Goal: Navigation & Orientation: Find specific page/section

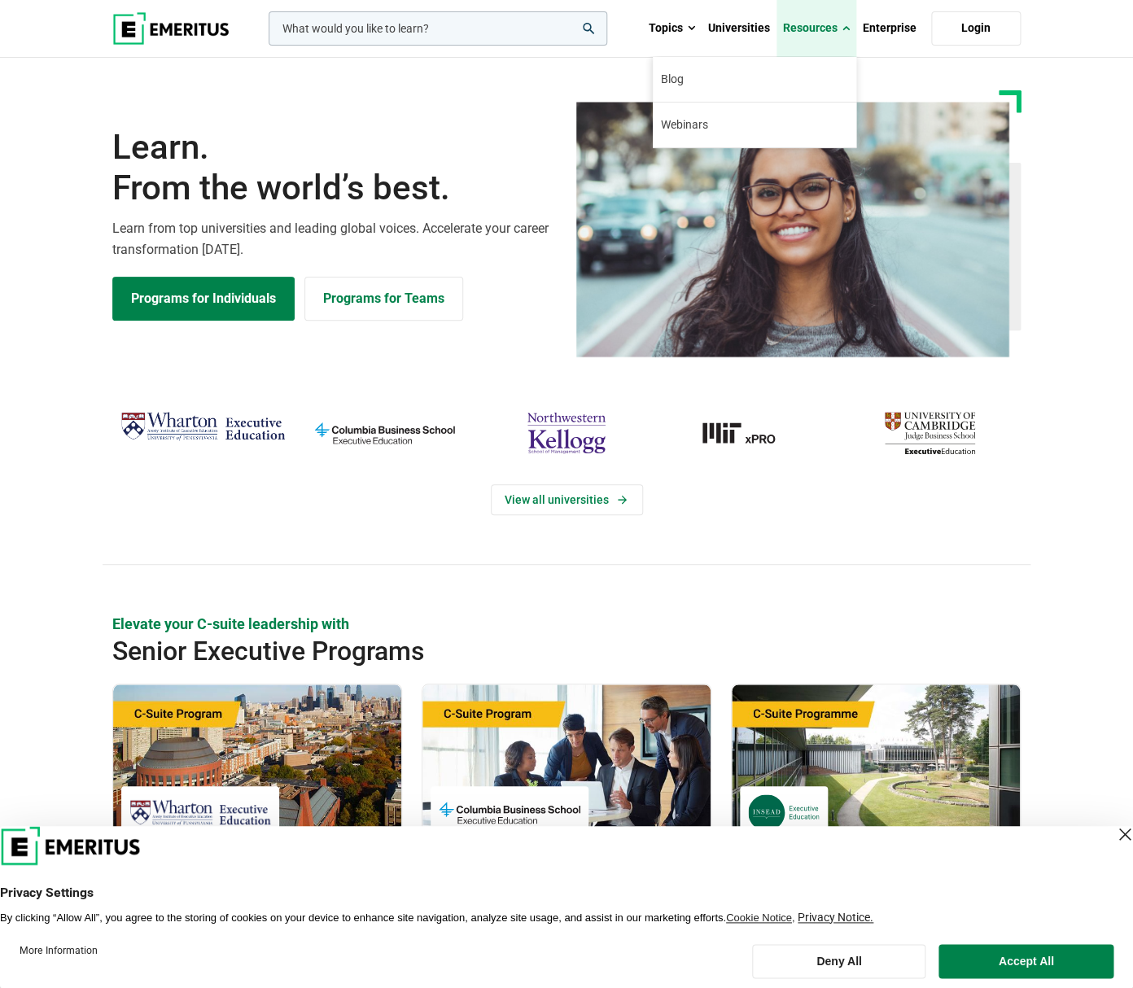
click at [847, 29] on span at bounding box center [846, 28] width 7 height 16
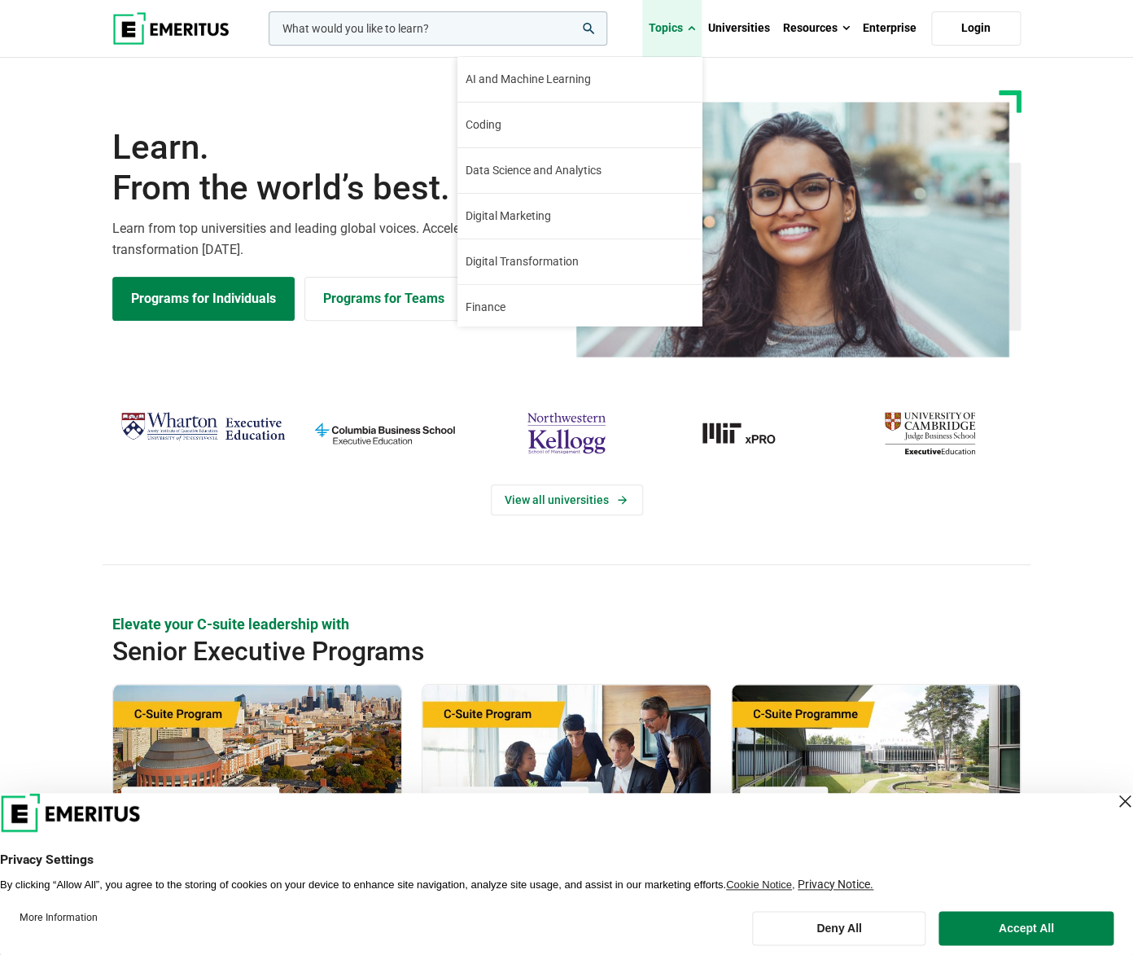
click at [695, 30] on span at bounding box center [691, 28] width 7 height 16
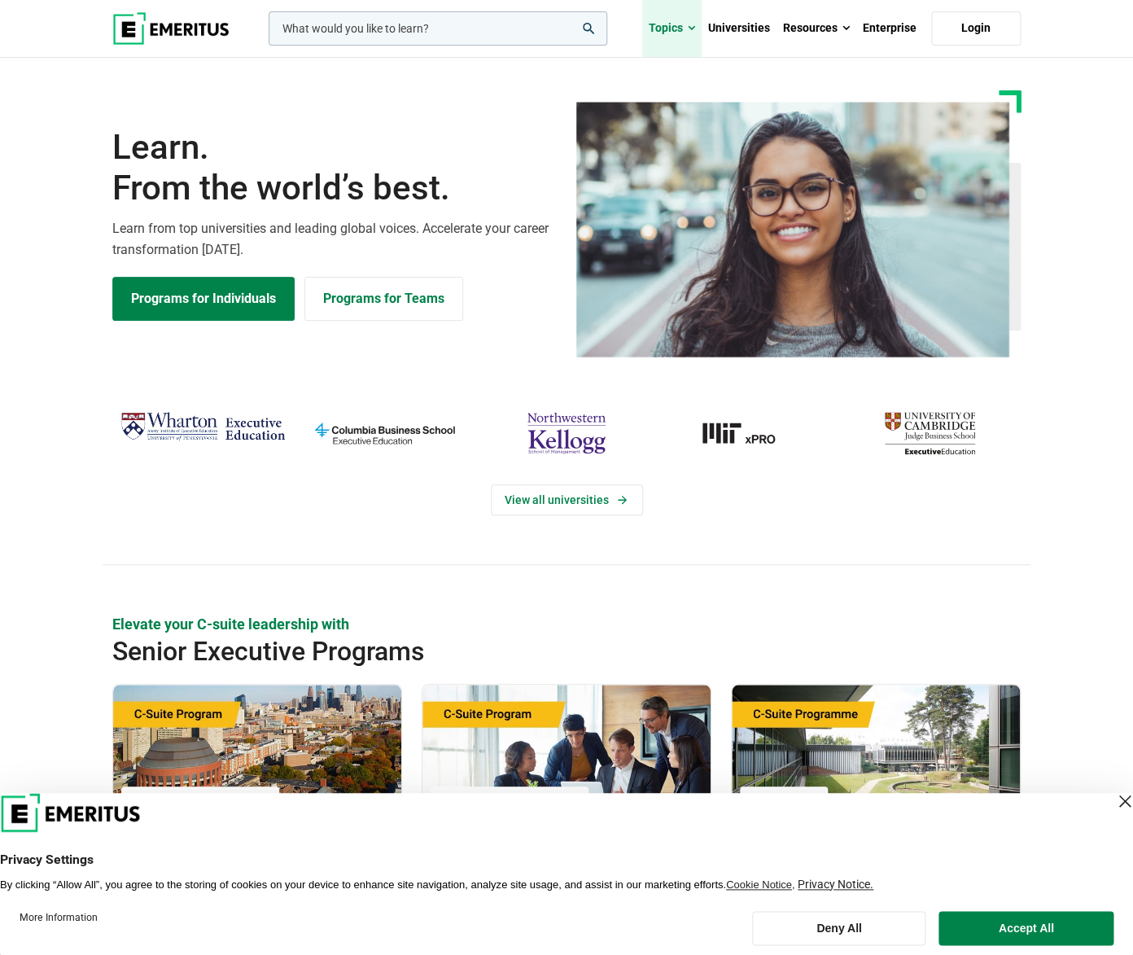
click at [695, 30] on span at bounding box center [691, 28] width 7 height 16
click at [769, 31] on link "Universities" at bounding box center [739, 28] width 75 height 57
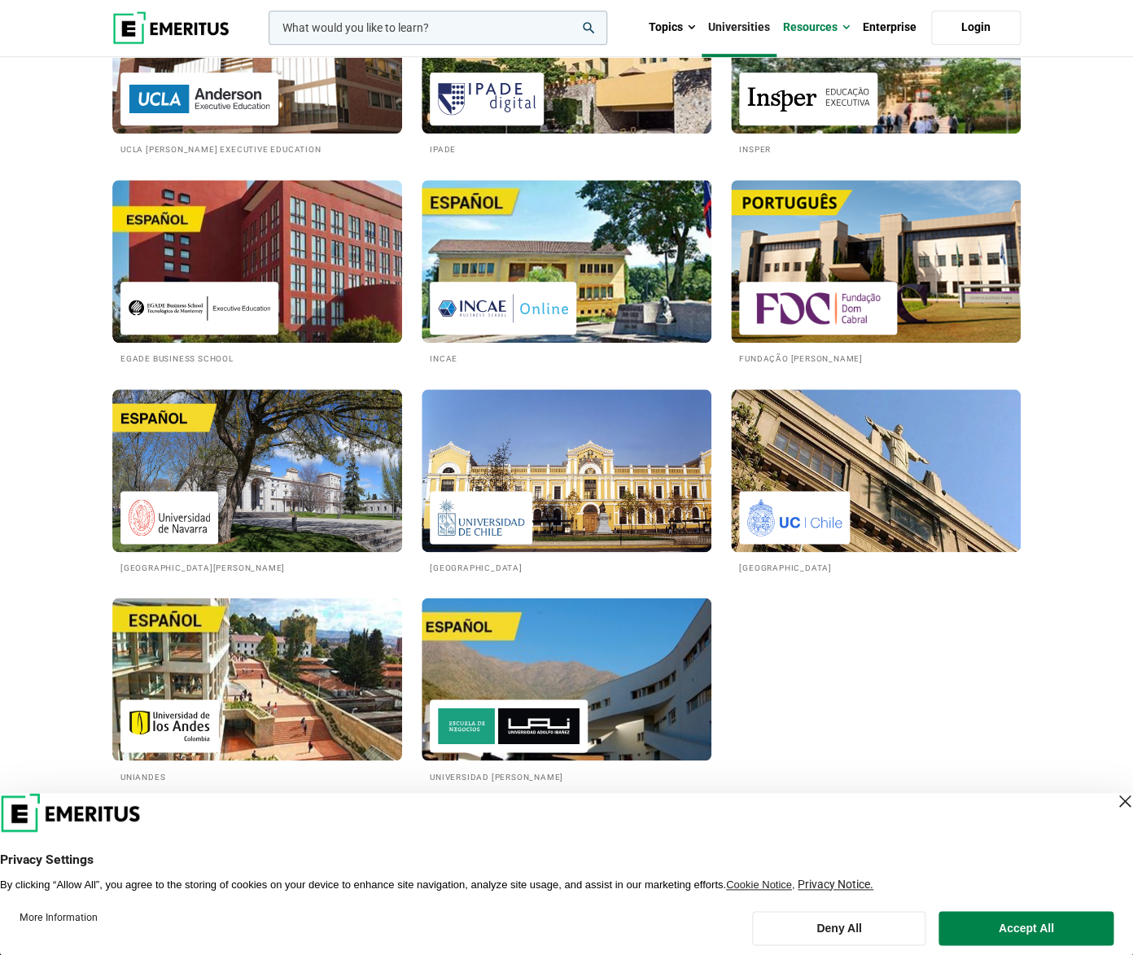
scroll to position [2716, 0]
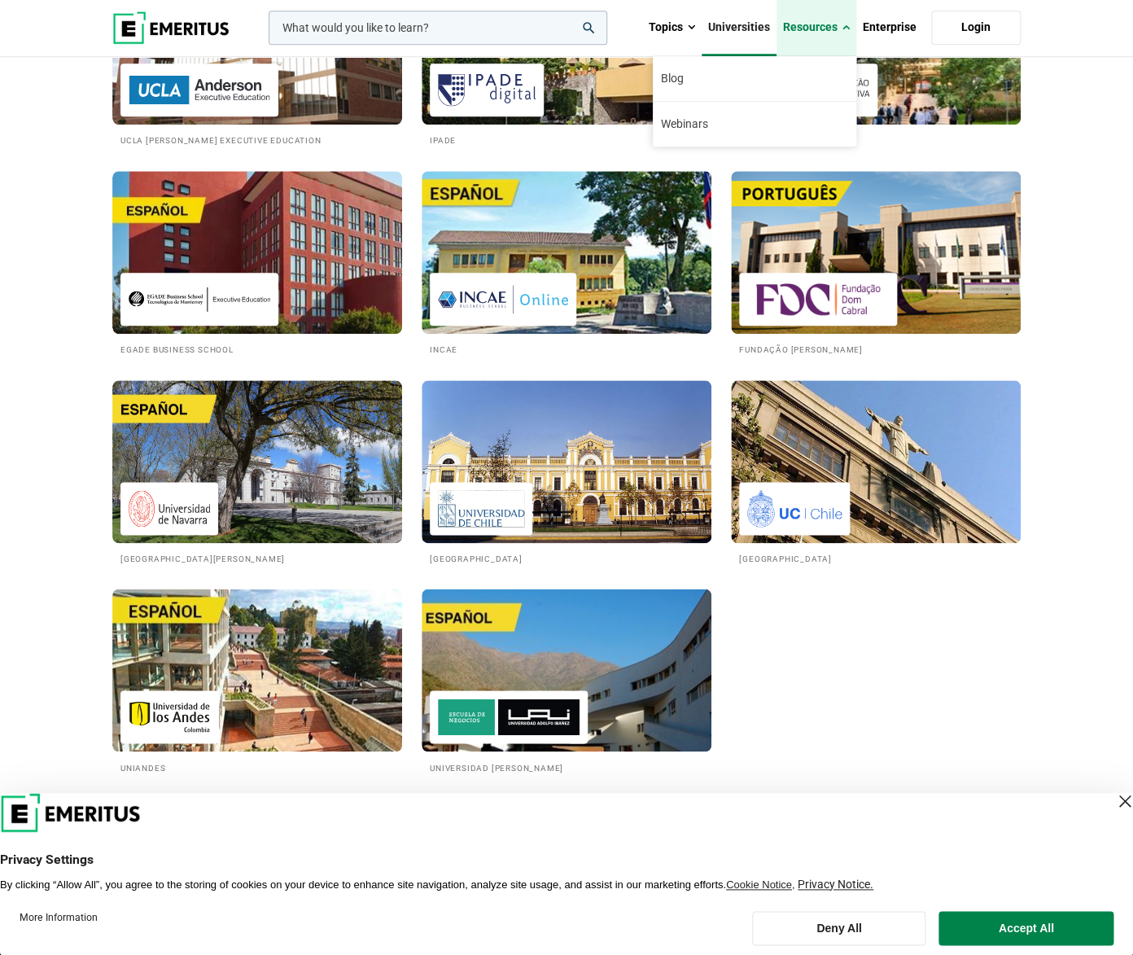
click at [846, 27] on span at bounding box center [846, 28] width 7 height 16
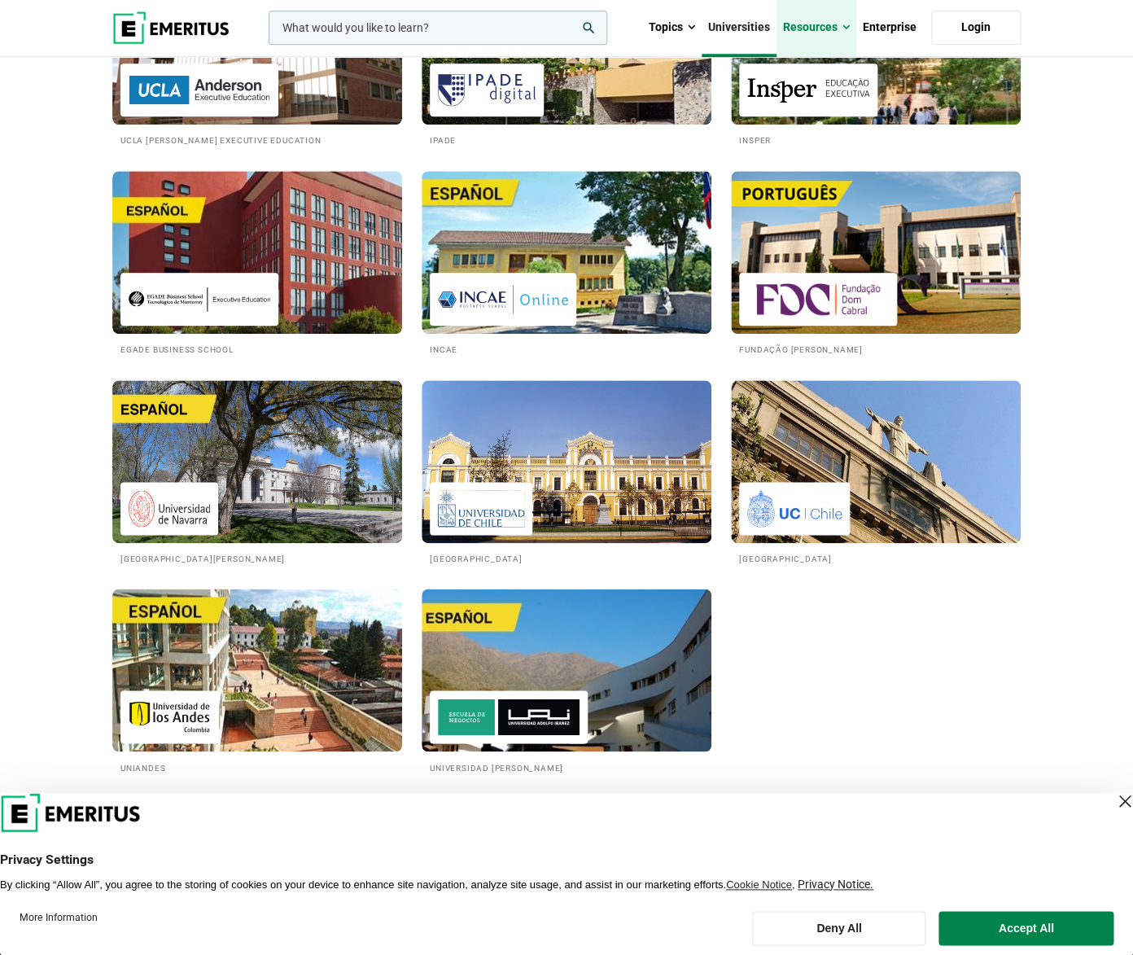
click at [846, 27] on span at bounding box center [846, 28] width 7 height 16
click at [878, 31] on link "Enterprise" at bounding box center [890, 27] width 67 height 57
